Goal: Task Accomplishment & Management: Manage account settings

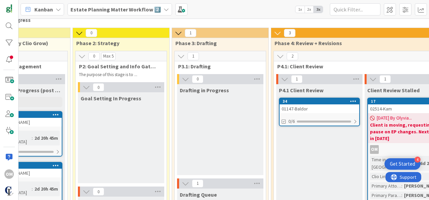
scroll to position [17, 228]
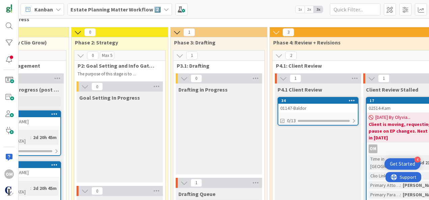
click at [353, 118] on div at bounding box center [354, 120] width 4 height 5
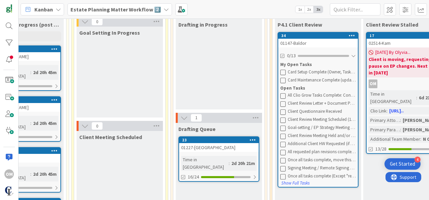
scroll to position [81, 228]
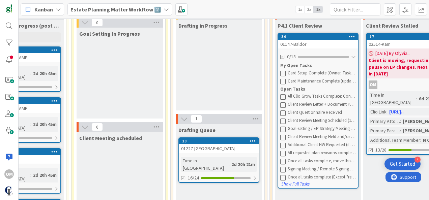
click at [282, 95] on icon at bounding box center [282, 96] width 5 height 5
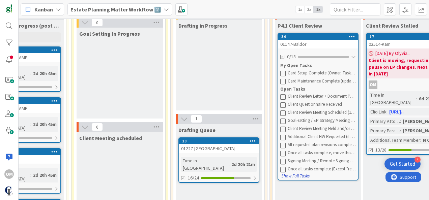
click at [296, 174] on button "Show Full Tasks" at bounding box center [295, 176] width 29 height 7
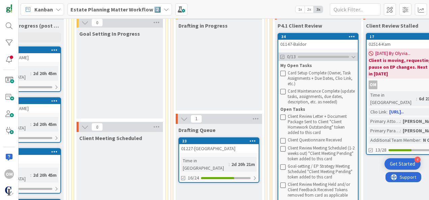
click at [351, 56] on div at bounding box center [353, 56] width 5 height 5
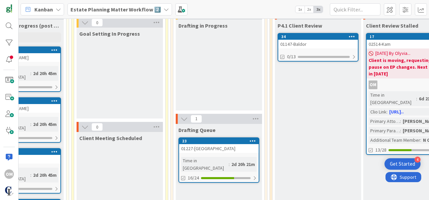
click at [341, 43] on div "01147-Baldor" at bounding box center [318, 44] width 80 height 9
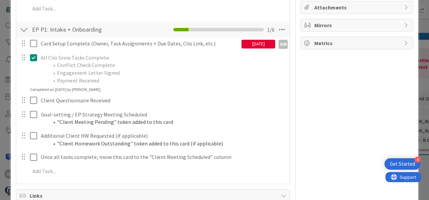
scroll to position [235, 0]
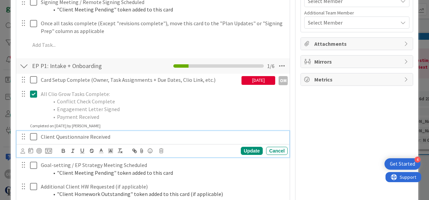
click at [32, 137] on icon at bounding box center [35, 137] width 10 height 8
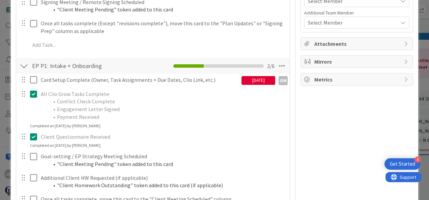
click at [33, 139] on icon at bounding box center [35, 137] width 10 height 8
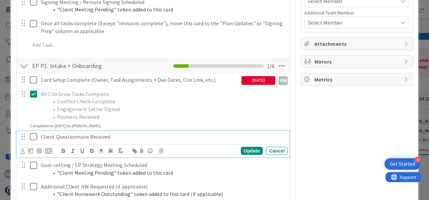
scroll to position [324, 0]
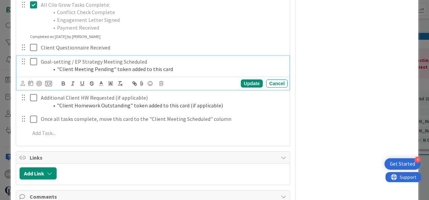
click at [35, 76] on div "Goal-setting / EP Strategy Meeting Scheduled "Client Meeting Pending" token add…" at bounding box center [153, 73] width 273 height 34
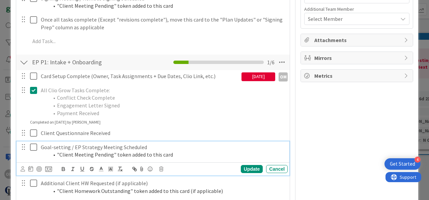
scroll to position [239, 0]
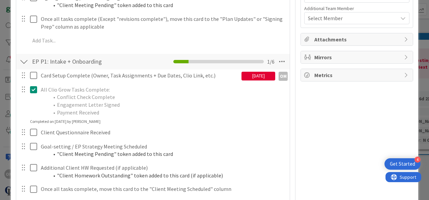
click at [33, 70] on div at bounding box center [28, 76] width 19 height 12
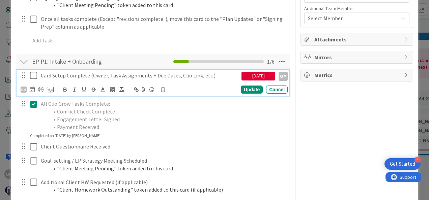
click at [32, 74] on icon at bounding box center [35, 75] width 10 height 8
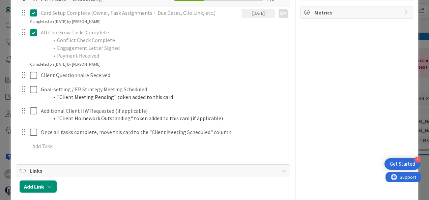
scroll to position [303, 0]
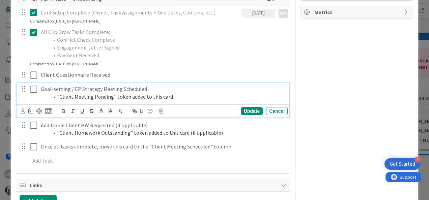
click at [37, 88] on icon at bounding box center [35, 89] width 10 height 8
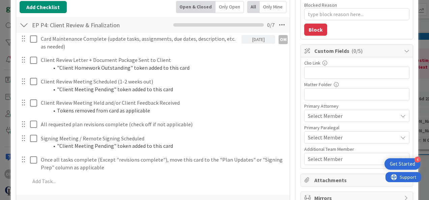
scroll to position [0, 0]
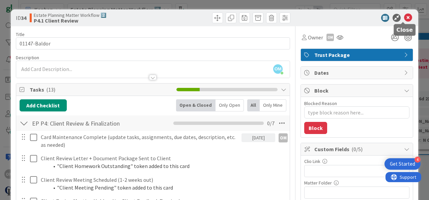
click at [404, 18] on icon at bounding box center [408, 18] width 8 height 8
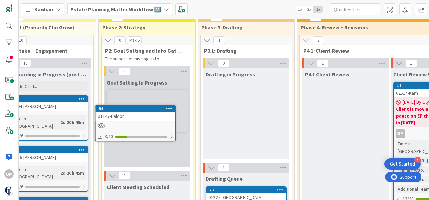
scroll to position [32, 199]
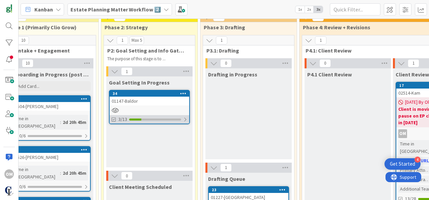
click at [184, 119] on div at bounding box center [185, 119] width 4 height 5
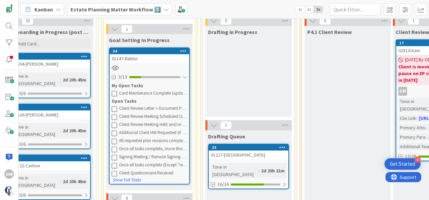
scroll to position [74, 199]
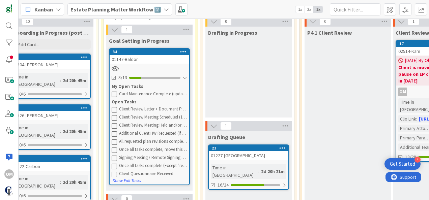
click at [148, 68] on div at bounding box center [150, 69] width 80 height 6
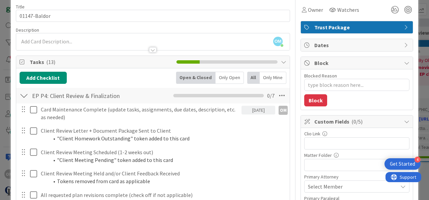
scroll to position [7, 0]
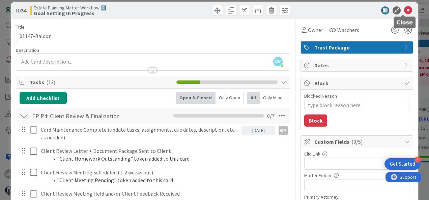
click at [404, 10] on icon at bounding box center [408, 10] width 8 height 8
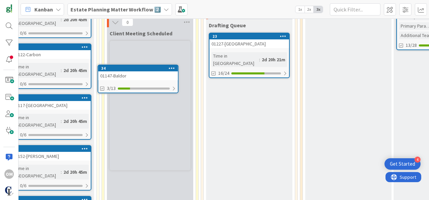
scroll to position [174, 196]
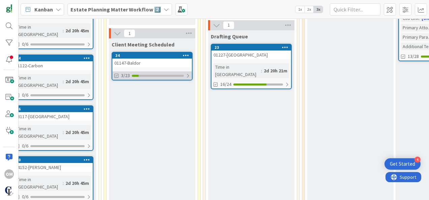
click at [187, 74] on div at bounding box center [188, 75] width 4 height 5
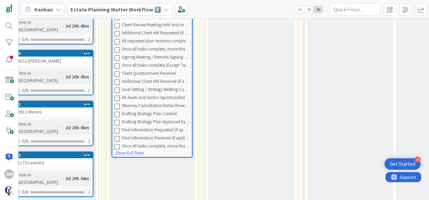
scroll to position [281, 196]
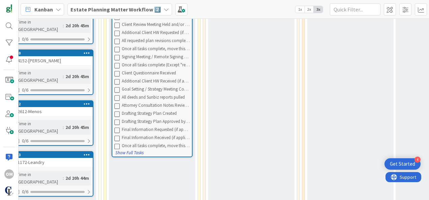
click at [129, 153] on button "Show Full Tasks" at bounding box center [129, 152] width 29 height 7
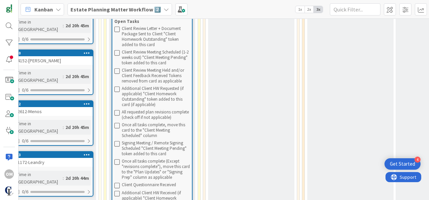
scroll to position [281, 196]
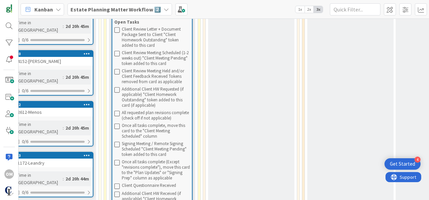
click at [117, 29] on icon at bounding box center [116, 29] width 5 height 5
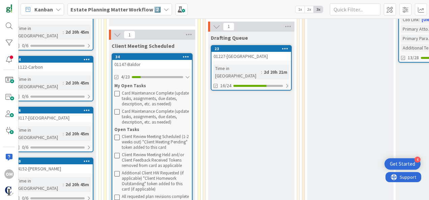
scroll to position [154, 196]
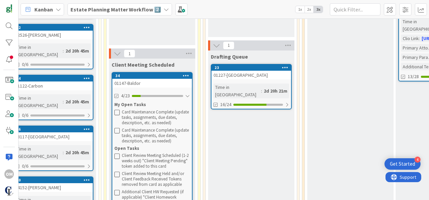
click at [148, 82] on div "01147-Baldor" at bounding box center [152, 83] width 80 height 9
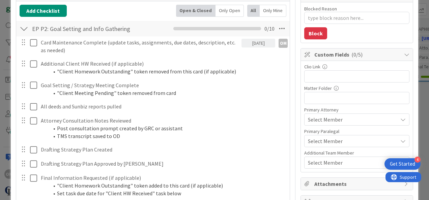
scroll to position [106, 0]
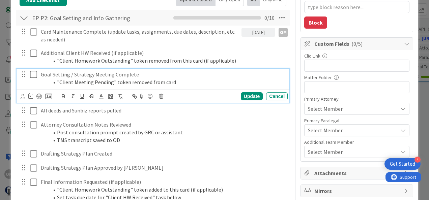
click at [34, 75] on icon at bounding box center [35, 74] width 10 height 8
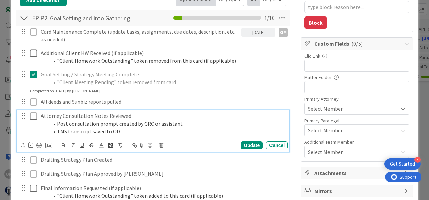
click at [34, 113] on icon at bounding box center [35, 116] width 10 height 8
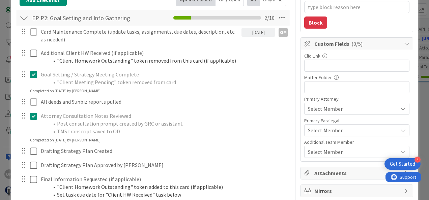
scroll to position [137, 0]
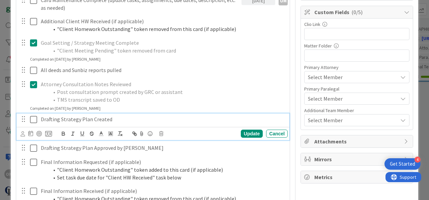
click at [32, 122] on icon at bounding box center [35, 120] width 10 height 8
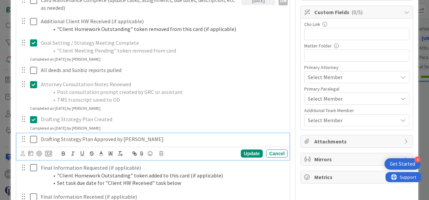
click at [32, 141] on icon at bounding box center [35, 140] width 10 height 8
type textarea "x"
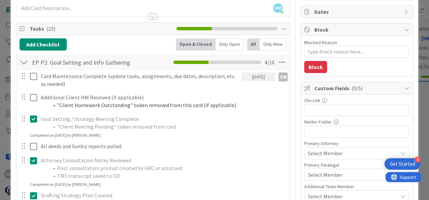
scroll to position [0, 0]
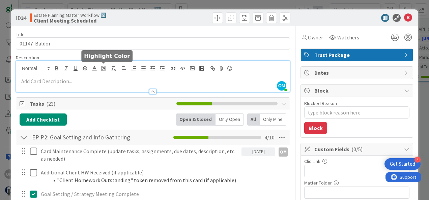
click at [100, 68] on div "OM [PERSON_NAME] just joined" at bounding box center [153, 76] width 274 height 31
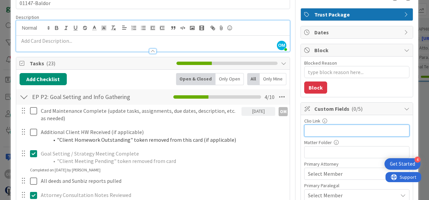
click at [350, 129] on input "text" at bounding box center [356, 131] width 105 height 12
paste input "[URL][DOMAIN_NAME]"
type input "[URL][DOMAIN_NAME]"
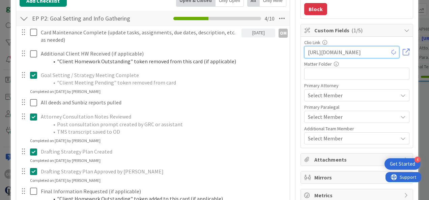
type textarea "x"
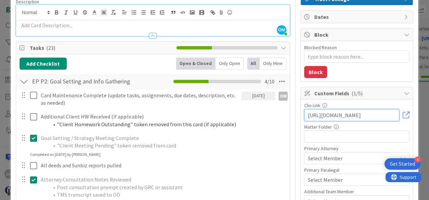
scroll to position [0, 0]
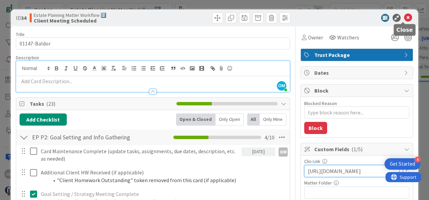
type input "[URL][DOMAIN_NAME]"
click at [404, 18] on icon at bounding box center [408, 18] width 8 height 8
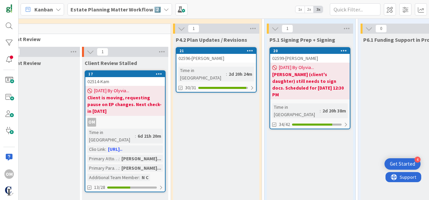
scroll to position [43, 510]
click at [338, 104] on div "Time in [GEOGRAPHIC_DATA] : 2d 20h 38m" at bounding box center [310, 111] width 76 height 15
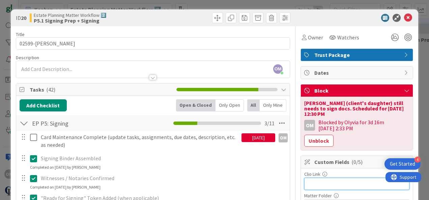
click at [336, 178] on input "text" at bounding box center [356, 184] width 105 height 12
paste input "[URL][DOMAIN_NAME]"
type input "[URL][DOMAIN_NAME]"
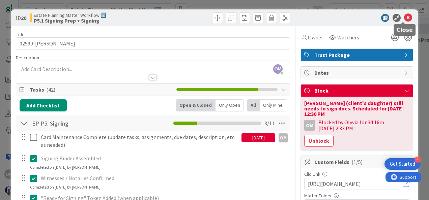
scroll to position [0, 0]
click at [405, 20] on icon at bounding box center [408, 18] width 8 height 8
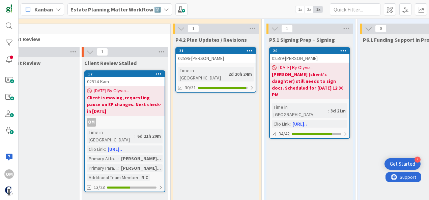
click at [231, 57] on div "02596-[PERSON_NAME]" at bounding box center [216, 58] width 80 height 9
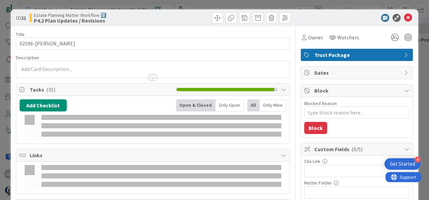
type textarea "x"
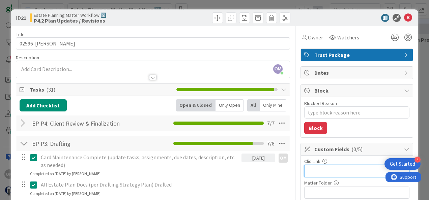
click at [320, 168] on input "text" at bounding box center [356, 171] width 105 height 12
paste input "[URL][DOMAIN_NAME]"
type input "[URL][DOMAIN_NAME]"
type textarea "x"
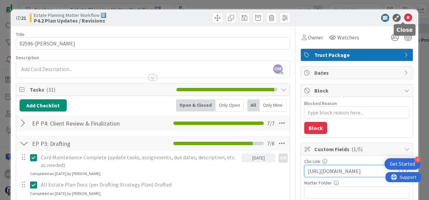
type input "[URL][DOMAIN_NAME]"
click at [404, 18] on icon at bounding box center [408, 18] width 8 height 8
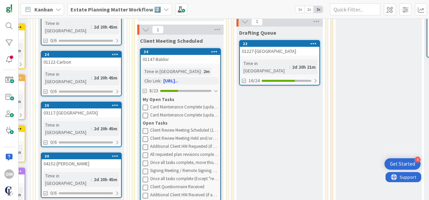
scroll to position [178, 168]
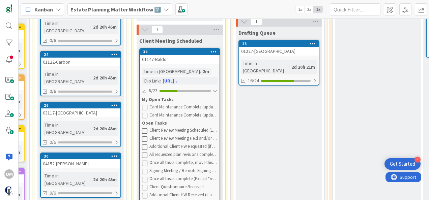
click at [291, 51] on div "01227-[GEOGRAPHIC_DATA]" at bounding box center [279, 51] width 80 height 9
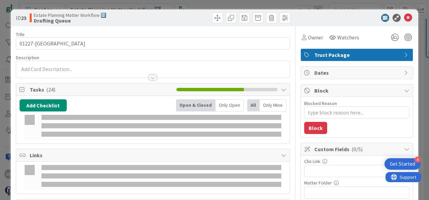
type textarea "x"
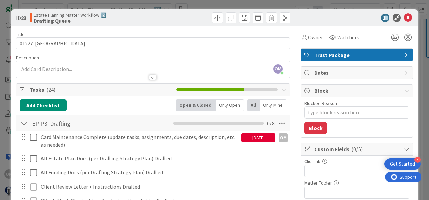
click at [111, 62] on div "OM [PERSON_NAME] just joined" at bounding box center [153, 69] width 274 height 17
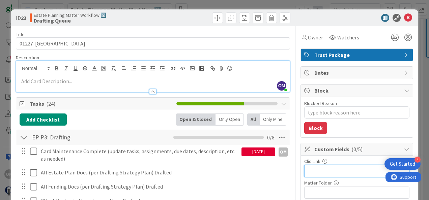
click at [326, 174] on input "text" at bounding box center [356, 171] width 105 height 12
paste input "[URL][DOMAIN_NAME]"
type input "[URL][DOMAIN_NAME]"
click at [326, 174] on input "[URL][DOMAIN_NAME]" at bounding box center [356, 171] width 105 height 12
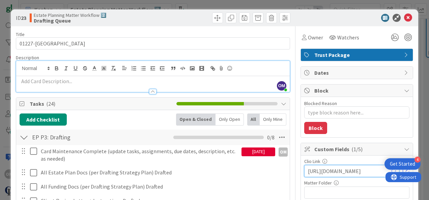
type textarea "x"
type input "[URL][DOMAIN_NAME]"
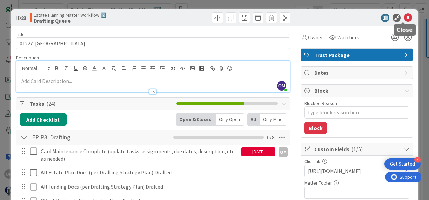
click at [404, 18] on icon at bounding box center [408, 18] width 8 height 8
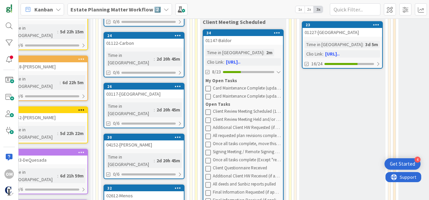
scroll to position [197, 105]
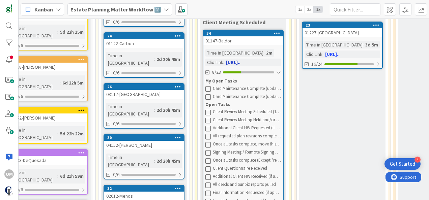
click at [240, 44] on div "01147-Baldor" at bounding box center [243, 40] width 80 height 9
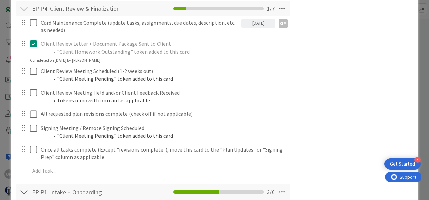
scroll to position [373, 0]
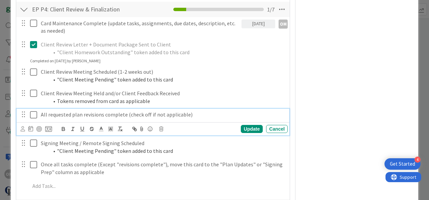
click at [35, 114] on icon at bounding box center [35, 115] width 10 height 8
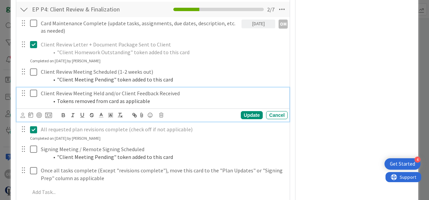
click at [33, 96] on icon at bounding box center [35, 93] width 10 height 8
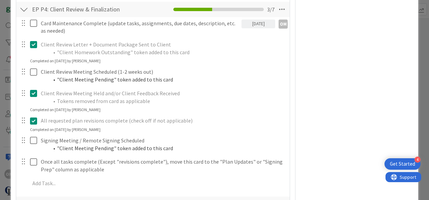
click at [33, 90] on icon at bounding box center [35, 93] width 10 height 8
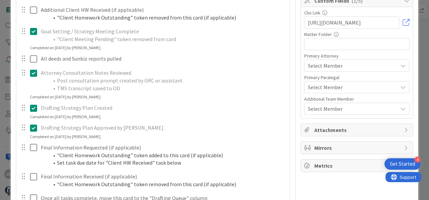
scroll to position [150, 0]
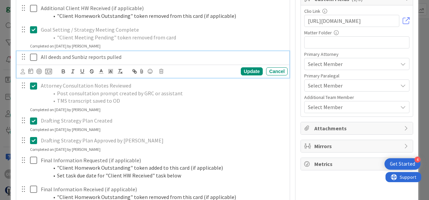
click at [32, 54] on icon at bounding box center [35, 57] width 10 height 8
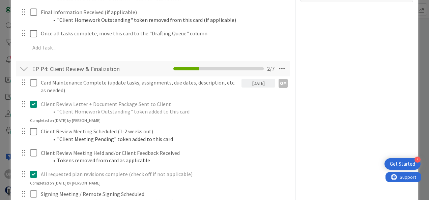
scroll to position [0, 0]
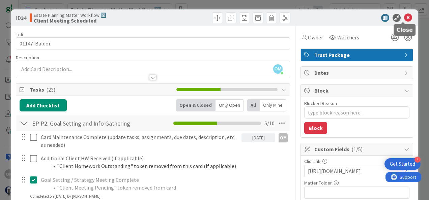
click at [404, 18] on icon at bounding box center [408, 18] width 8 height 8
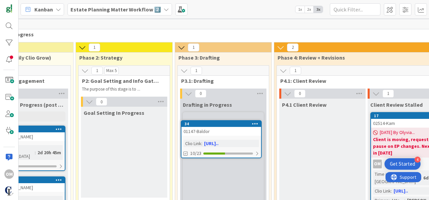
scroll to position [4, 224]
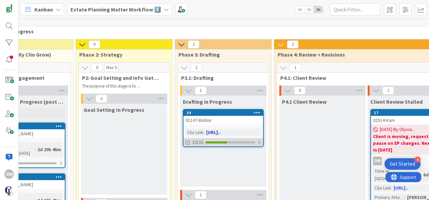
click at [250, 144] on div "10/23" at bounding box center [223, 142] width 80 height 8
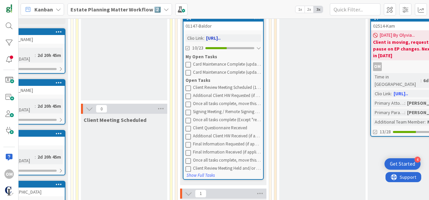
scroll to position [100, 224]
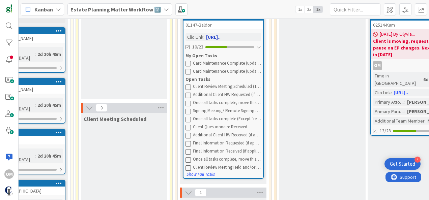
click at [225, 175] on link "34 01147-Baldor Clio Link : [URL].. 10/23 My Open Tasks Card Maintenance Comple…" at bounding box center [223, 96] width 81 height 165
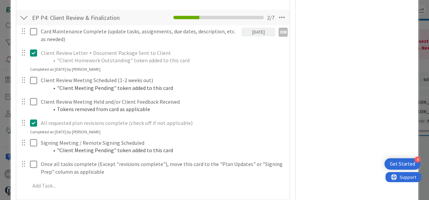
scroll to position [372, 0]
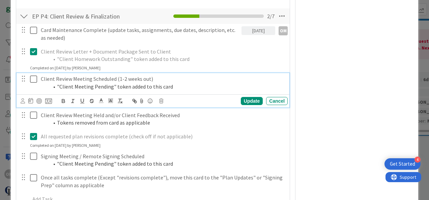
click at [33, 80] on icon at bounding box center [35, 79] width 10 height 8
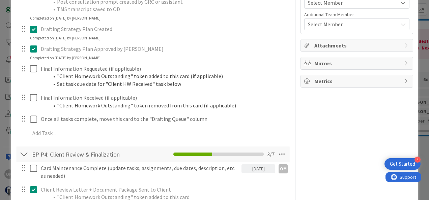
scroll to position [0, 0]
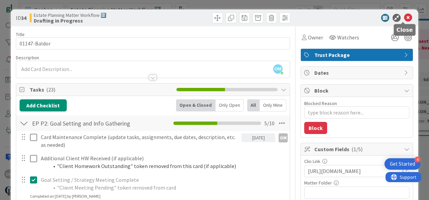
click at [405, 18] on icon at bounding box center [408, 18] width 8 height 8
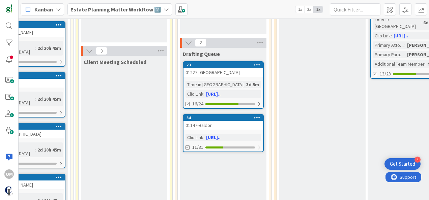
scroll to position [153, 224]
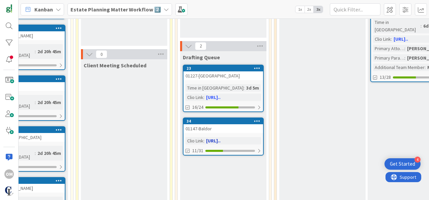
click at [219, 130] on div "01147-Baldor" at bounding box center [223, 128] width 80 height 9
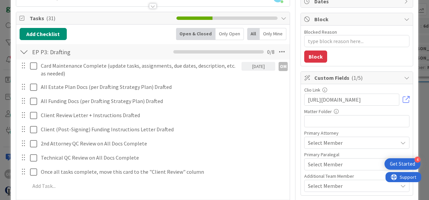
scroll to position [99, 0]
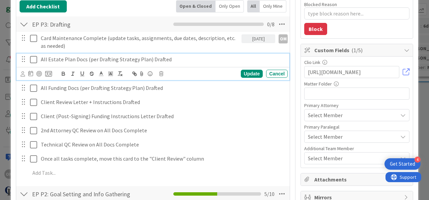
click at [34, 61] on icon at bounding box center [35, 60] width 10 height 8
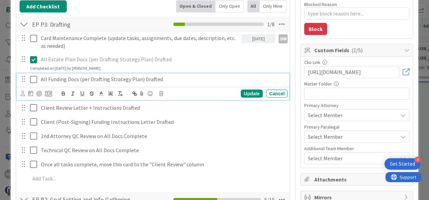
click at [35, 78] on icon at bounding box center [35, 80] width 10 height 8
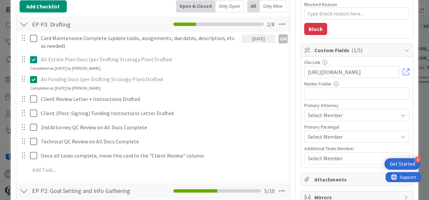
type textarea "x"
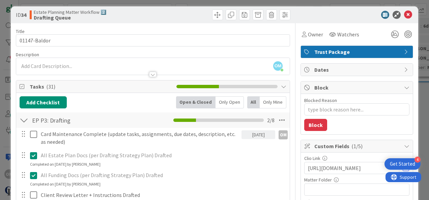
scroll to position [22, 0]
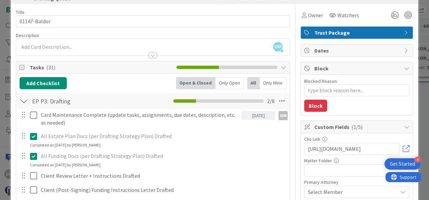
click at [45, 42] on div "OM [PERSON_NAME] just joined" at bounding box center [153, 47] width 274 height 17
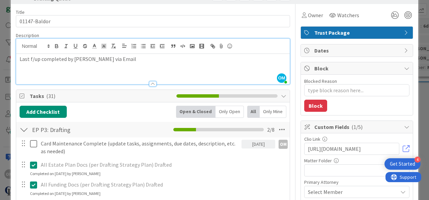
click at [38, 57] on p "Last f/up completed by [PERSON_NAME] via Email" at bounding box center [153, 59] width 267 height 8
click at [128, 58] on p "Last f/u completed by [PERSON_NAME] via Email" at bounding box center [153, 59] width 267 height 8
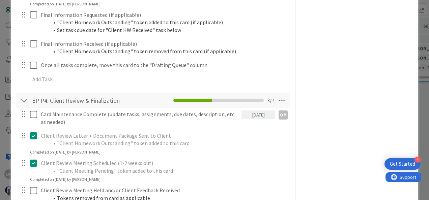
scroll to position [484, 0]
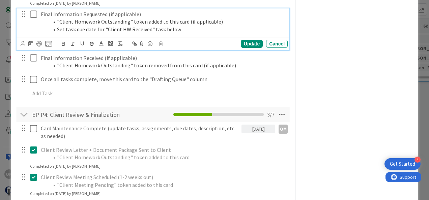
click at [33, 16] on icon at bounding box center [35, 14] width 10 height 8
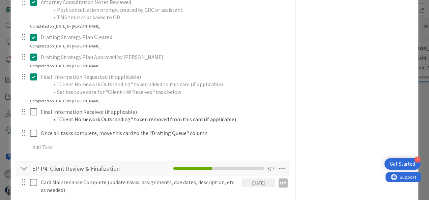
scroll to position [0, 0]
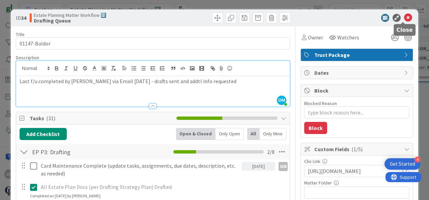
click at [404, 15] on icon at bounding box center [408, 18] width 8 height 8
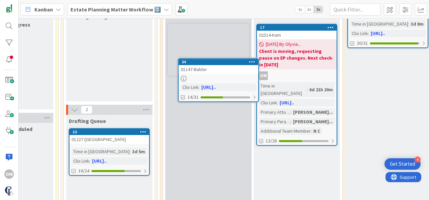
scroll to position [80, 338]
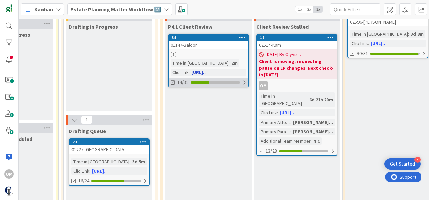
click at [237, 83] on div "14/38" at bounding box center [209, 82] width 80 height 8
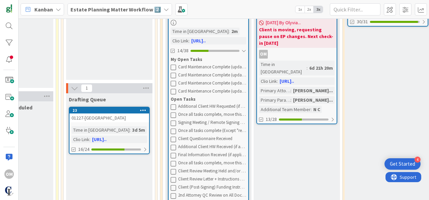
scroll to position [25, 338]
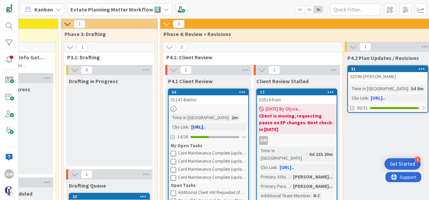
click at [223, 99] on div "01147-Baldor" at bounding box center [209, 99] width 80 height 9
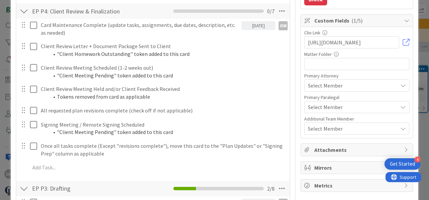
scroll to position [129, 0]
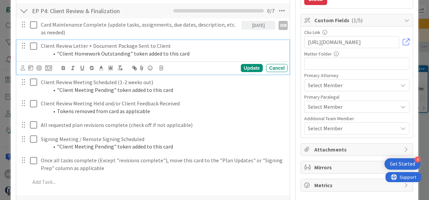
click at [33, 46] on icon at bounding box center [35, 46] width 10 height 8
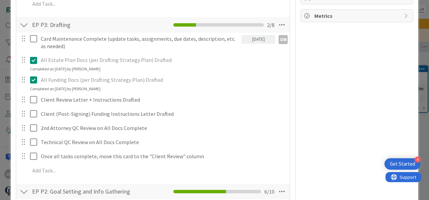
scroll to position [312, 0]
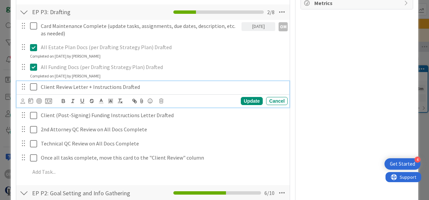
click at [33, 83] on icon at bounding box center [35, 87] width 10 height 8
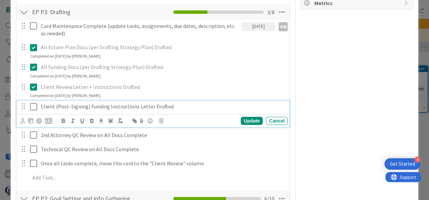
click at [31, 107] on icon at bounding box center [35, 107] width 10 height 8
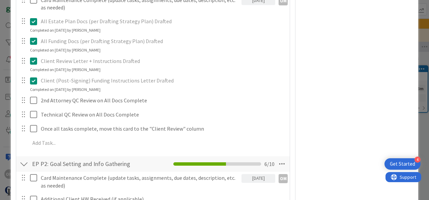
scroll to position [339, 0]
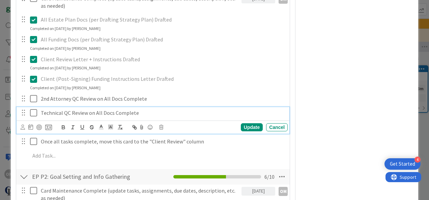
click at [34, 114] on icon at bounding box center [35, 113] width 10 height 8
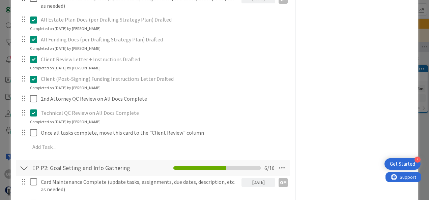
click at [36, 113] on icon at bounding box center [35, 113] width 10 height 8
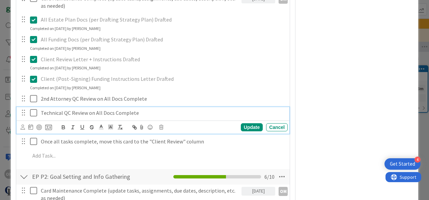
type textarea "x"
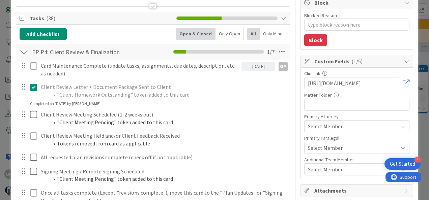
scroll to position [0, 0]
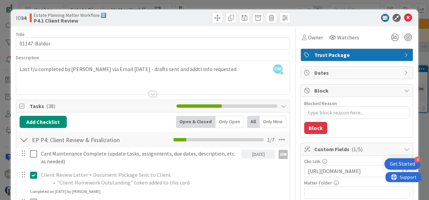
click at [228, 67] on div "OM [PERSON_NAME] just joined Last f/u completed by [PERSON_NAME] via Email [DAT…" at bounding box center [153, 77] width 274 height 33
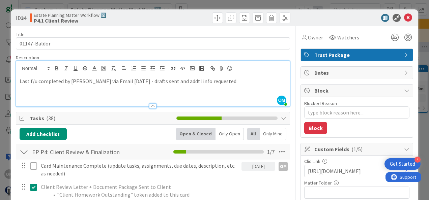
click at [132, 80] on p "Last f/u completed by [PERSON_NAME] via Email [DATE] - drafts sent and addtl in…" at bounding box center [153, 82] width 267 height 8
click at [154, 83] on p "Last f/u completed by [PERSON_NAME] via Email [DATE] - trust drafts sent and ad…" at bounding box center [153, 82] width 267 height 8
click at [239, 82] on p "Last f/u completed by [PERSON_NAME] via Email [DATE] - trust draft sent and add…" at bounding box center [153, 82] width 267 height 8
click at [406, 17] on icon at bounding box center [408, 18] width 8 height 8
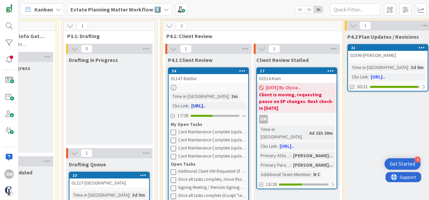
scroll to position [74, 338]
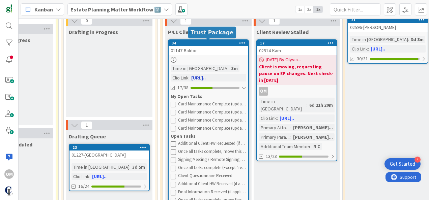
click at [218, 45] on div "34" at bounding box center [210, 43] width 77 height 5
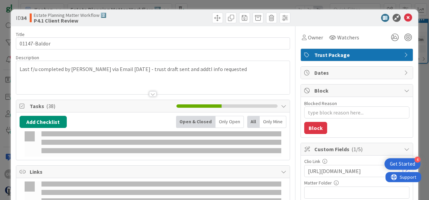
click at [218, 52] on div "Title 13 / 128 01147-Baldor Description Last f/u completed by [PERSON_NAME] via…" at bounding box center [153, 175] width 274 height 298
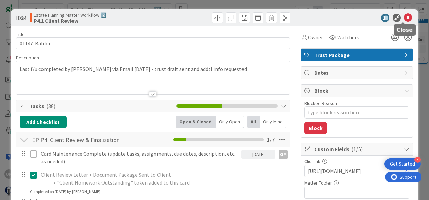
click at [404, 17] on icon at bounding box center [408, 18] width 8 height 8
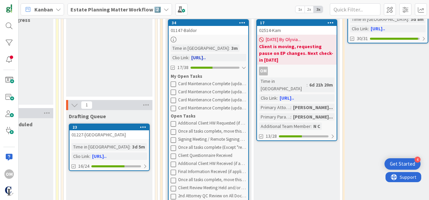
click at [236, 29] on div "01147-Baldor" at bounding box center [209, 30] width 80 height 9
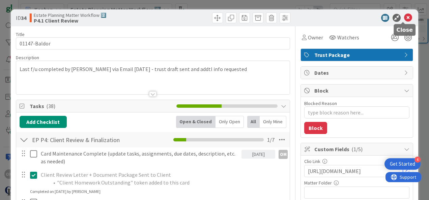
click at [404, 20] on icon at bounding box center [408, 18] width 8 height 8
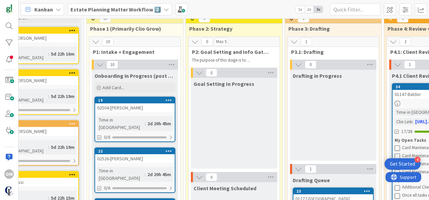
scroll to position [30, 115]
click at [128, 108] on div "02504-[PERSON_NAME]" at bounding box center [134, 108] width 80 height 9
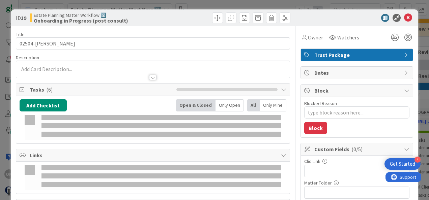
type textarea "x"
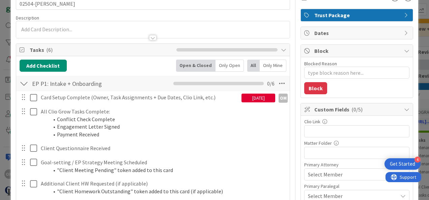
scroll to position [40, 0]
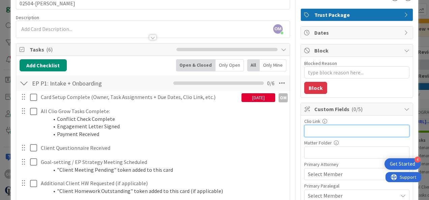
click at [322, 127] on input "text" at bounding box center [356, 131] width 105 height 12
paste input "[URL][DOMAIN_NAME]"
type input "[URL][DOMAIN_NAME]"
type textarea "x"
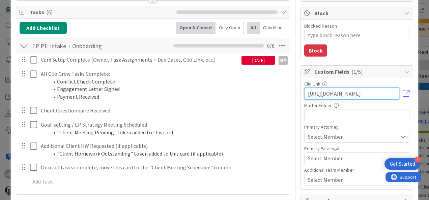
scroll to position [90, 0]
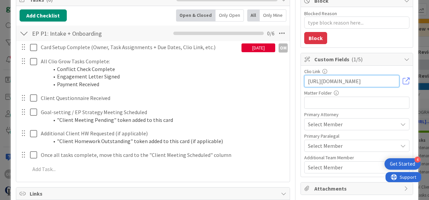
type input "[URL][DOMAIN_NAME]"
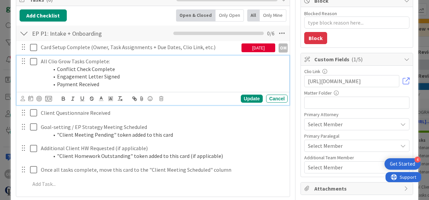
click at [30, 58] on icon at bounding box center [35, 62] width 10 height 8
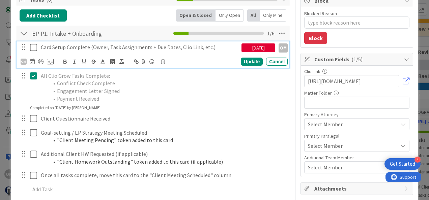
click at [31, 46] on icon at bounding box center [35, 48] width 10 height 8
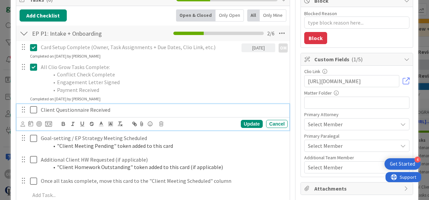
click at [35, 110] on icon at bounding box center [35, 110] width 10 height 8
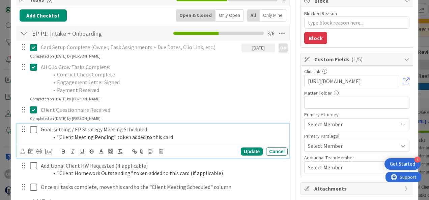
click at [34, 131] on icon at bounding box center [35, 130] width 10 height 8
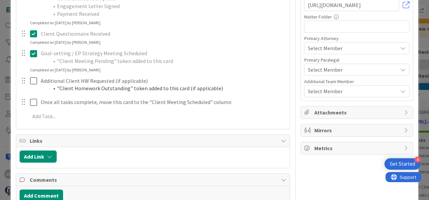
scroll to position [167, 0]
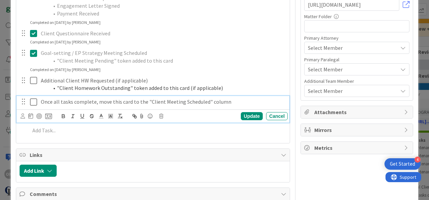
click at [30, 101] on icon at bounding box center [35, 102] width 10 height 8
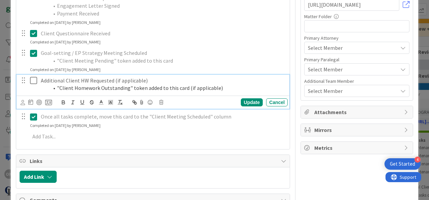
click at [37, 80] on icon at bounding box center [35, 81] width 10 height 8
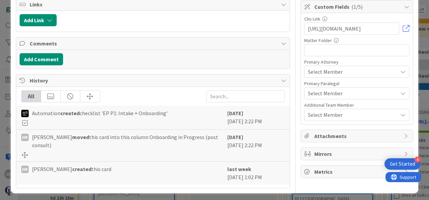
scroll to position [0, 0]
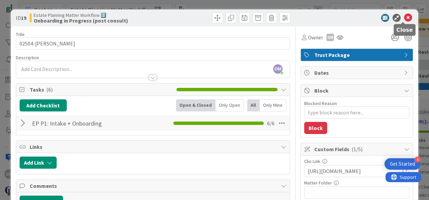
click at [404, 19] on icon at bounding box center [408, 18] width 8 height 8
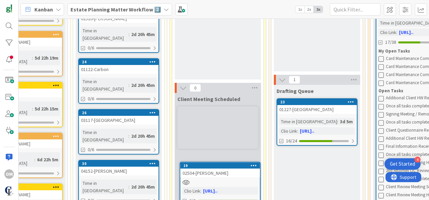
scroll to position [125, 130]
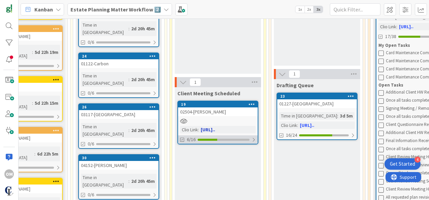
drag, startPoint x: 235, startPoint y: 165, endPoint x: 249, endPoint y: 140, distance: 28.5
click at [249, 140] on div "6/16" at bounding box center [218, 140] width 80 height 8
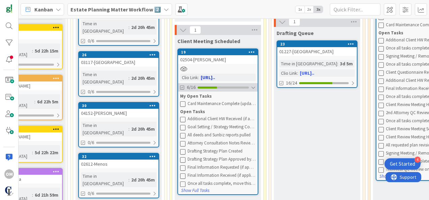
scroll to position [181, 130]
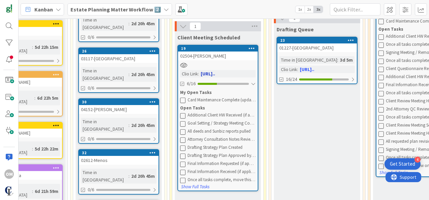
click at [234, 57] on div "02504-[PERSON_NAME]" at bounding box center [218, 56] width 80 height 9
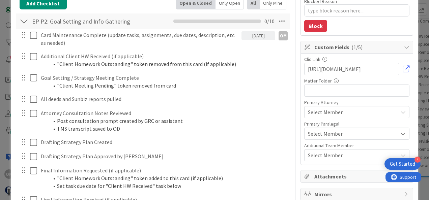
scroll to position [103, 0]
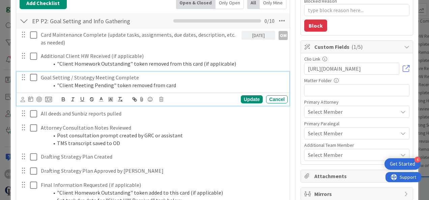
click at [33, 82] on button at bounding box center [34, 78] width 8 height 11
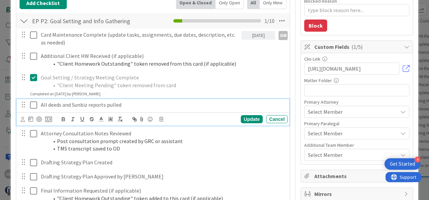
click at [33, 104] on icon at bounding box center [35, 105] width 10 height 8
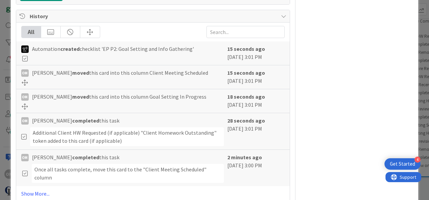
scroll to position [0, 0]
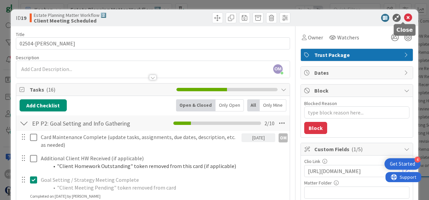
click at [404, 19] on icon at bounding box center [408, 18] width 8 height 8
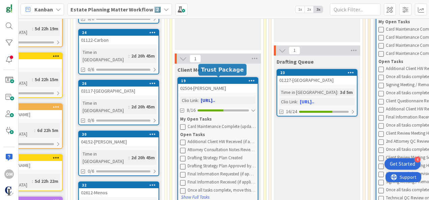
scroll to position [149, 130]
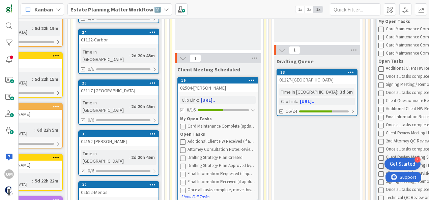
click at [223, 90] on div "02504-[PERSON_NAME]" at bounding box center [218, 88] width 80 height 9
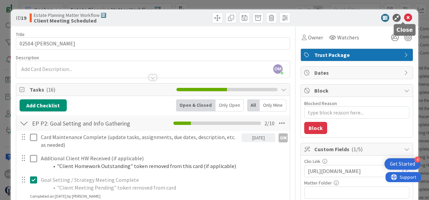
click at [404, 16] on icon at bounding box center [408, 18] width 8 height 8
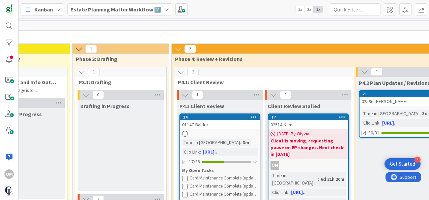
scroll to position [37, 326]
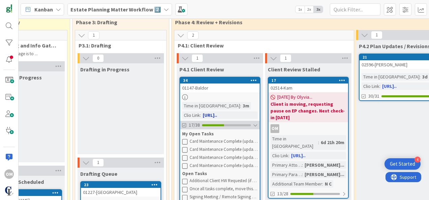
click at [253, 127] on div at bounding box center [255, 125] width 5 height 5
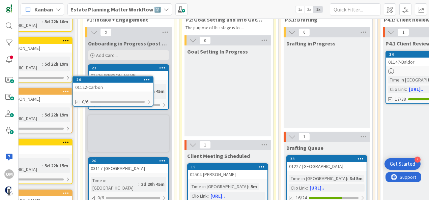
scroll to position [55, 113]
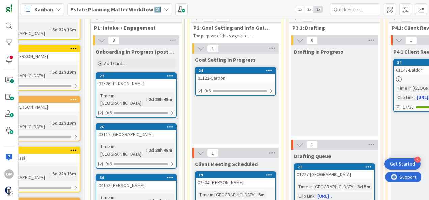
click at [237, 85] on link "24 01122-Carbon 0/6" at bounding box center [235, 81] width 81 height 29
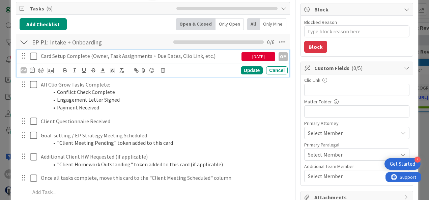
click at [36, 56] on icon at bounding box center [35, 56] width 10 height 8
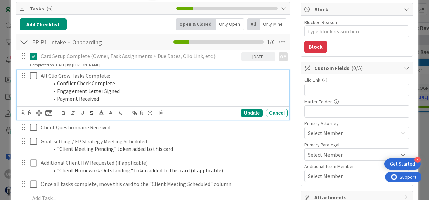
click at [32, 78] on icon at bounding box center [35, 76] width 10 height 8
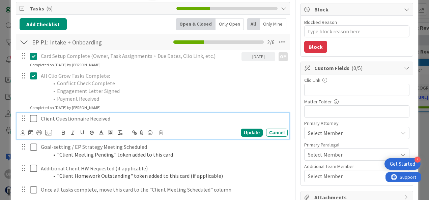
click at [32, 117] on icon at bounding box center [35, 119] width 10 height 8
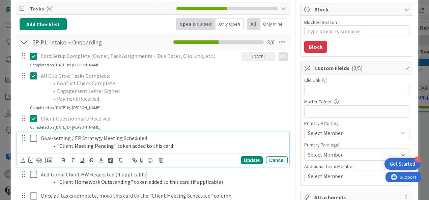
click at [32, 139] on icon at bounding box center [35, 139] width 10 height 8
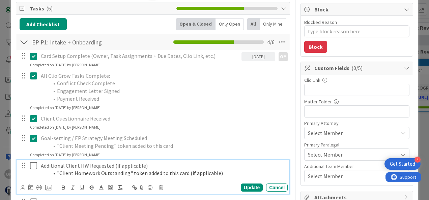
click at [36, 164] on icon at bounding box center [35, 166] width 10 height 8
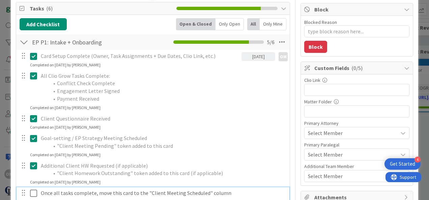
click at [33, 191] on icon at bounding box center [35, 194] width 10 height 8
type textarea "x"
